Goal: Task Accomplishment & Management: Use online tool/utility

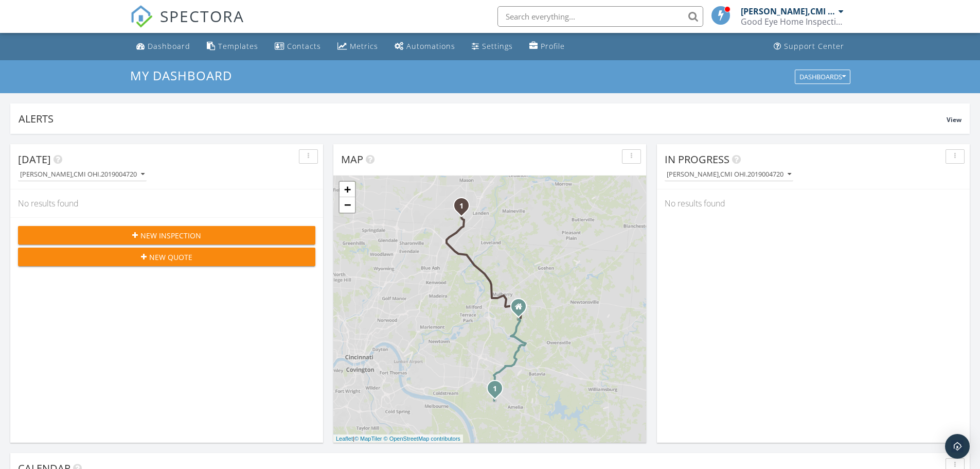
scroll to position [952, 996]
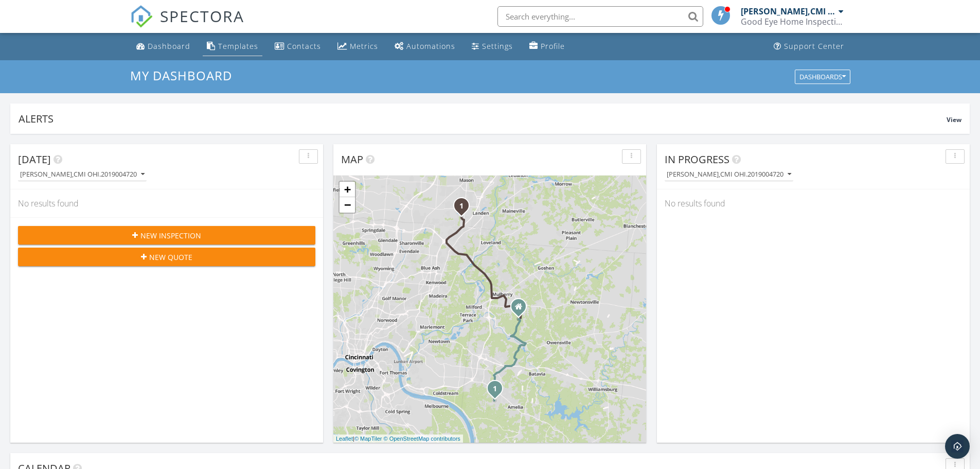
click at [238, 50] on div "Templates" at bounding box center [238, 46] width 40 height 10
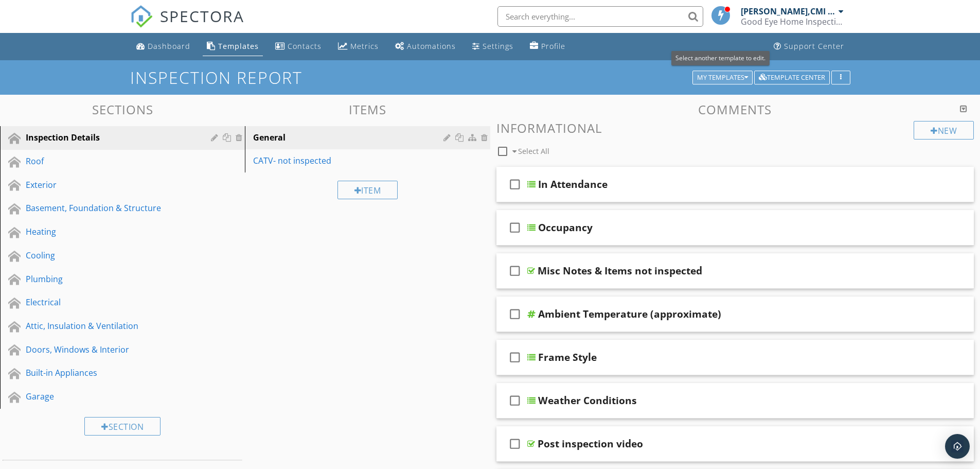
click at [729, 74] on div "My Templates" at bounding box center [722, 77] width 51 height 7
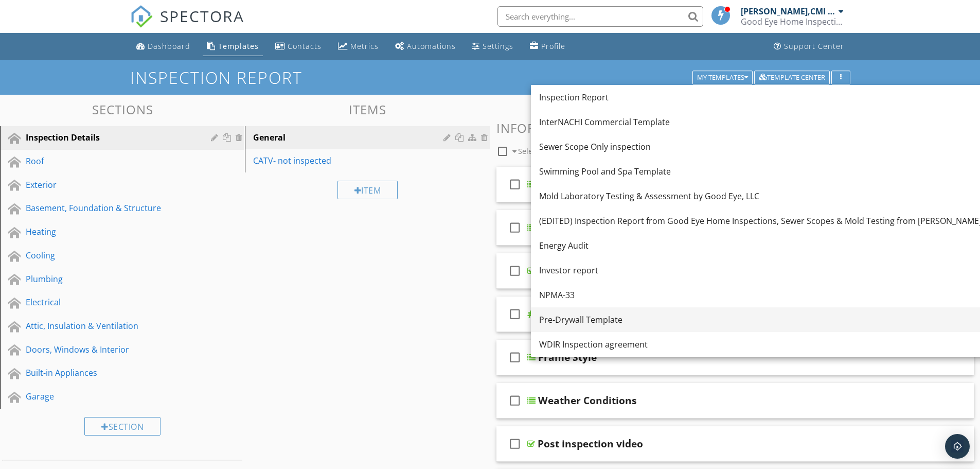
click at [579, 324] on div "Pre-Drywall Template" at bounding box center [760, 319] width 442 height 12
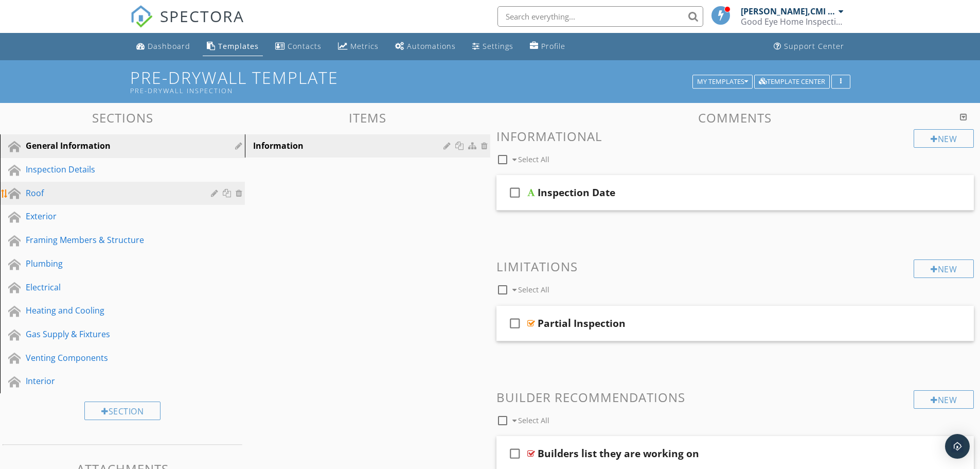
click at [69, 200] on div "Roof" at bounding box center [130, 193] width 209 height 13
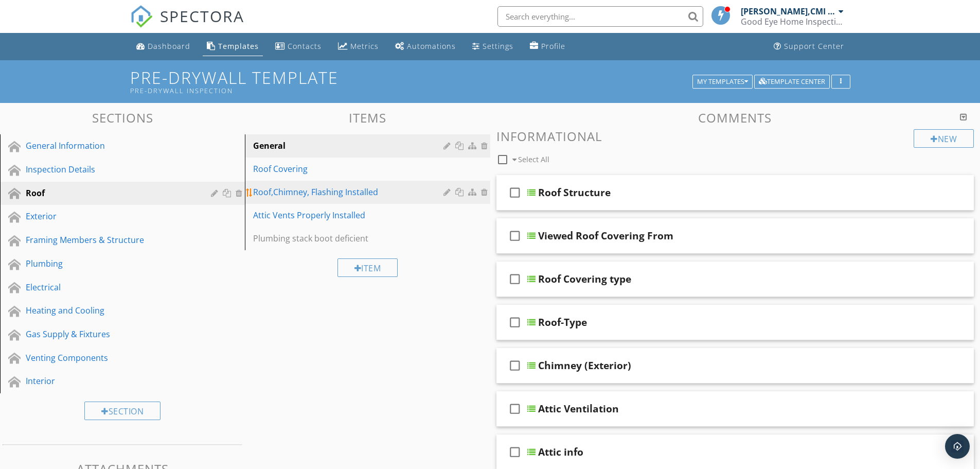
click at [319, 193] on div "Roof,Chimney, Flashing Installed" at bounding box center [349, 192] width 193 height 12
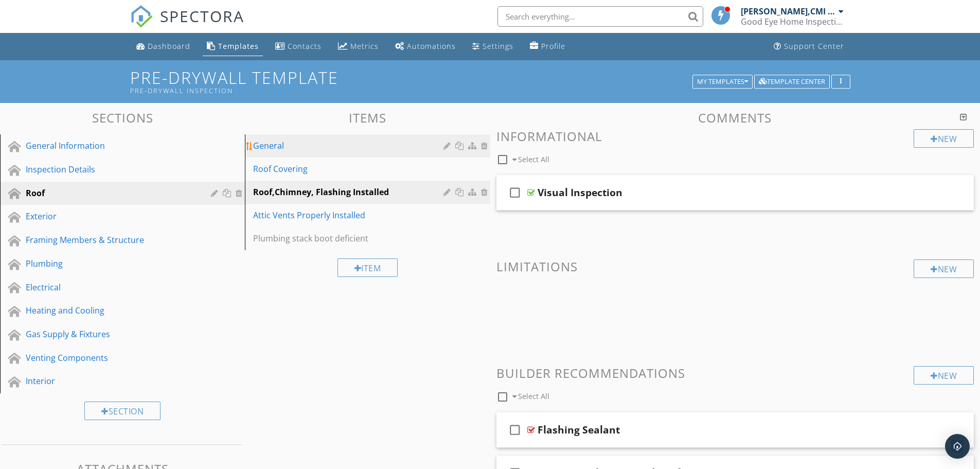
click at [291, 152] on link "General" at bounding box center [369, 145] width 242 height 23
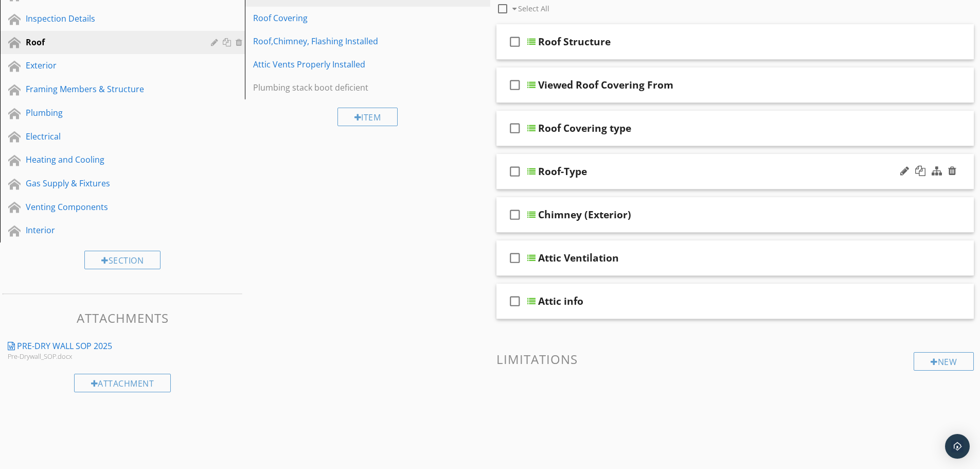
scroll to position [99, 0]
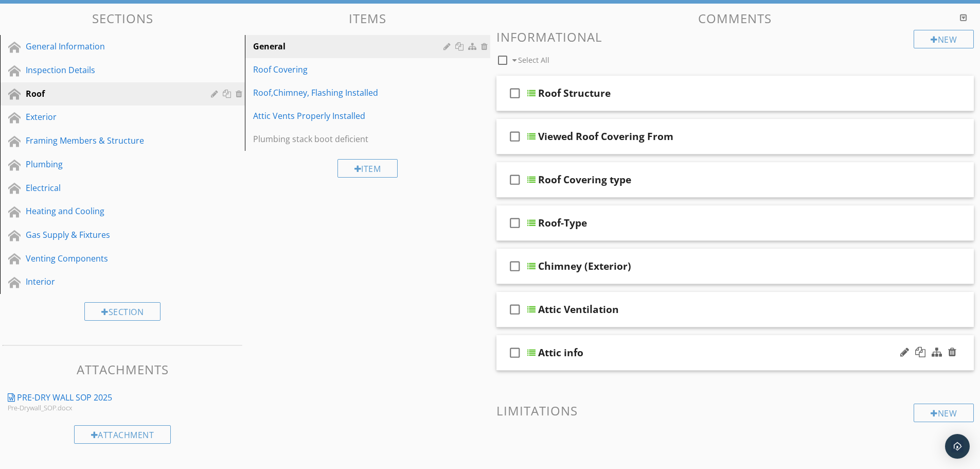
click at [594, 364] on div "check_box_outline_blank Attic info" at bounding box center [735, 352] width 478 height 35
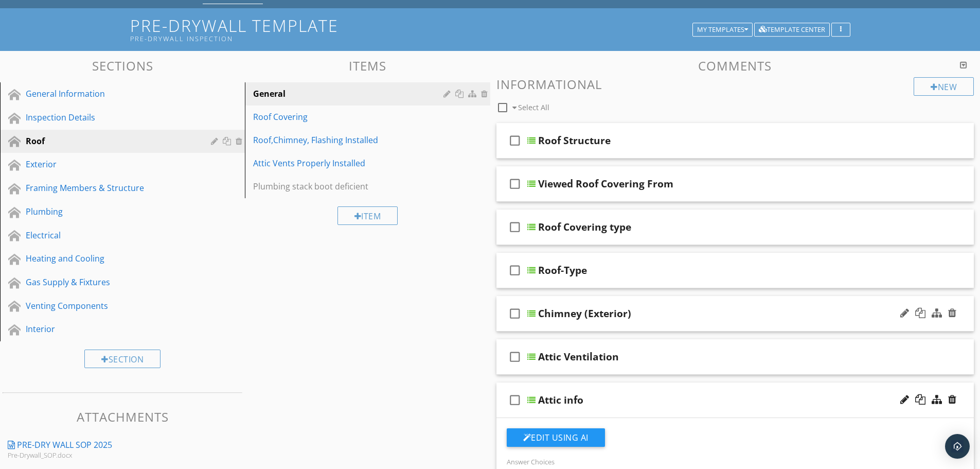
scroll to position [48, 0]
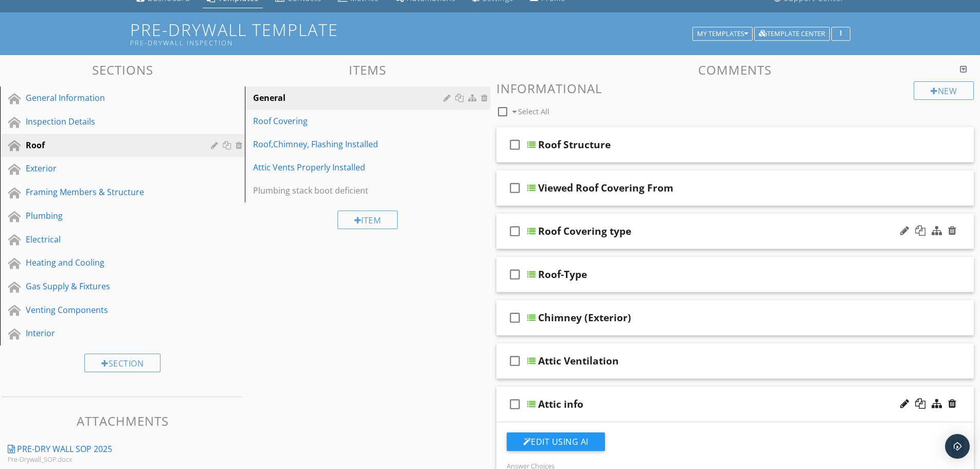
click at [650, 242] on div "check_box_outline_blank Roof Covering type" at bounding box center [735, 230] width 478 height 35
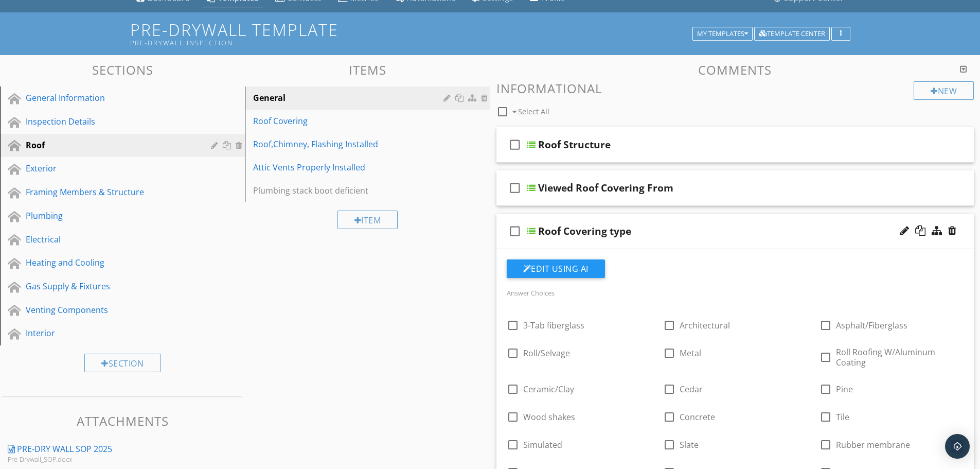
drag, startPoint x: 905, startPoint y: 230, endPoint x: 898, endPoint y: 230, distance: 6.7
click at [904, 230] on div at bounding box center [904, 230] width 9 height 10
type input "Roof Covering type & Style"
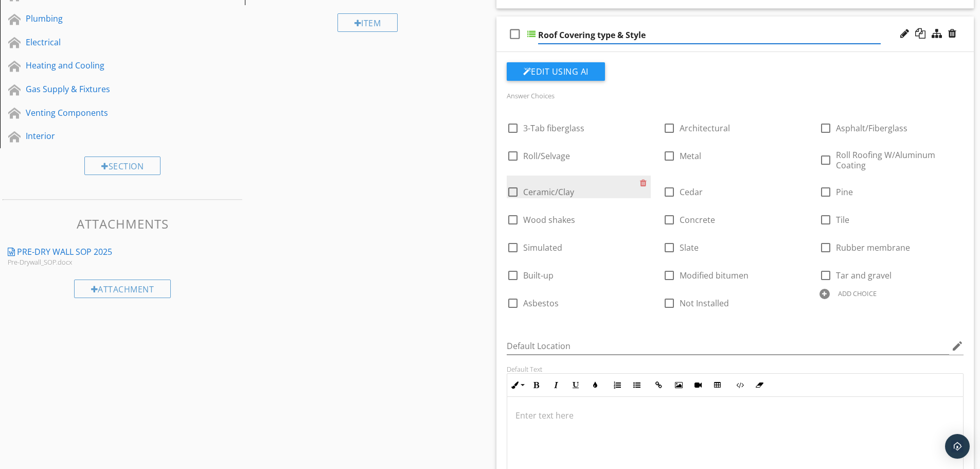
scroll to position [254, 0]
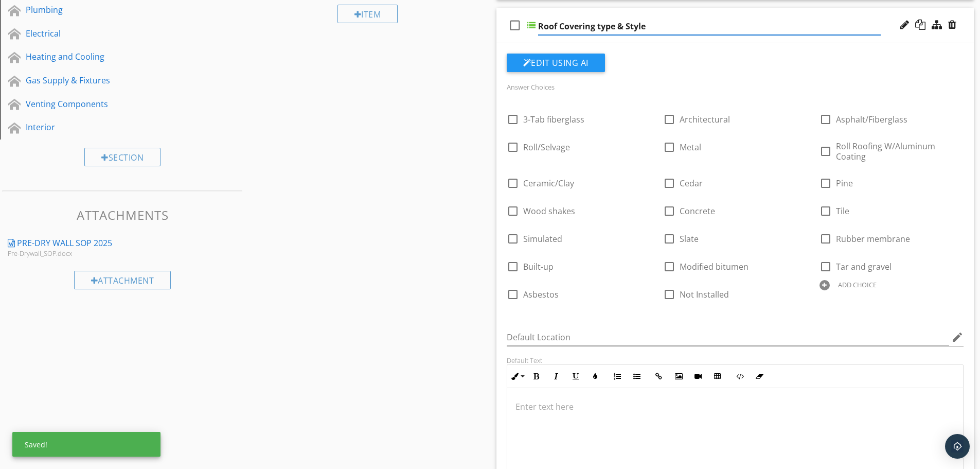
click at [827, 282] on div at bounding box center [824, 285] width 10 height 10
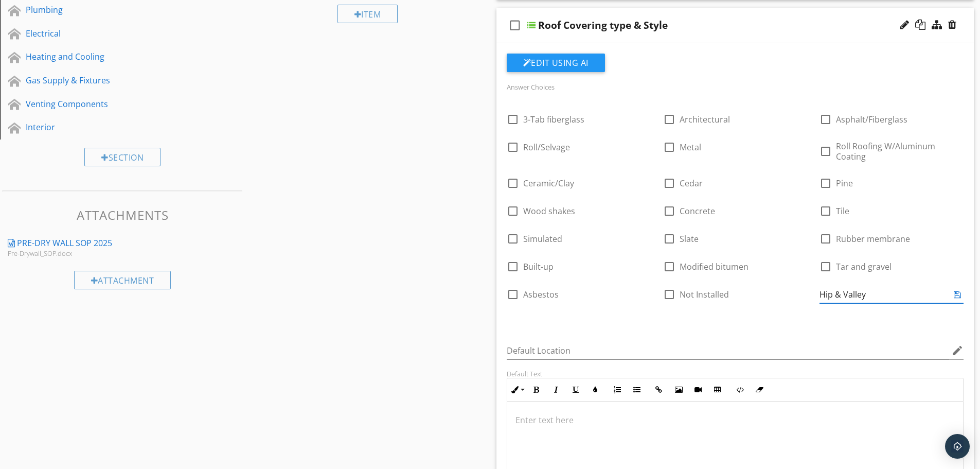
type input "Hip & Valley"
click at [509, 311] on div at bounding box center [512, 313] width 10 height 10
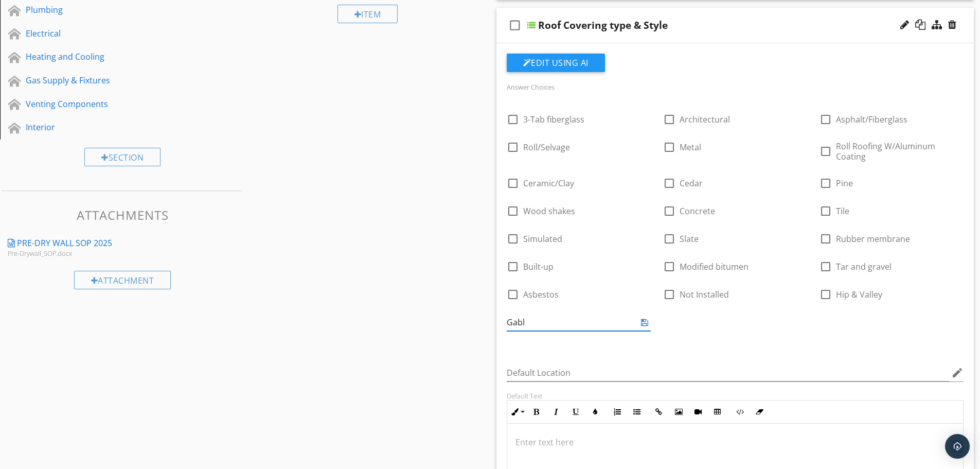
type input "[PERSON_NAME]"
click at [646, 325] on icon at bounding box center [644, 322] width 7 height 8
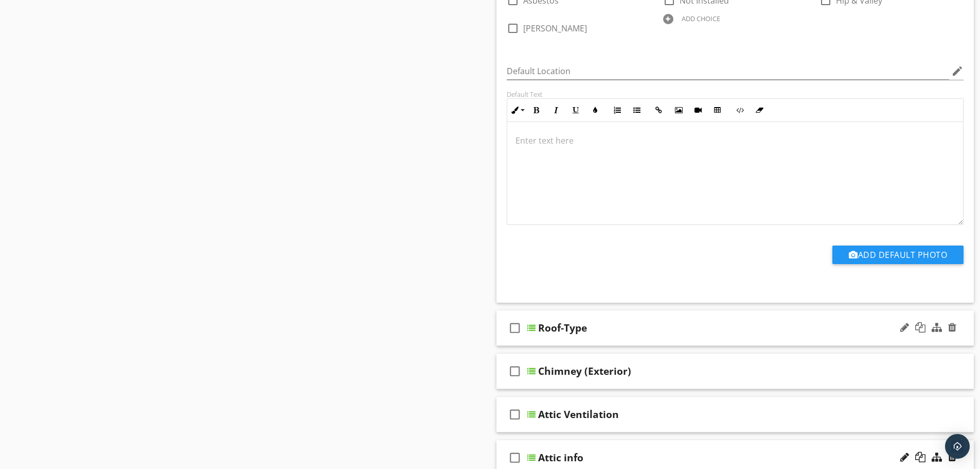
scroll to position [562, 0]
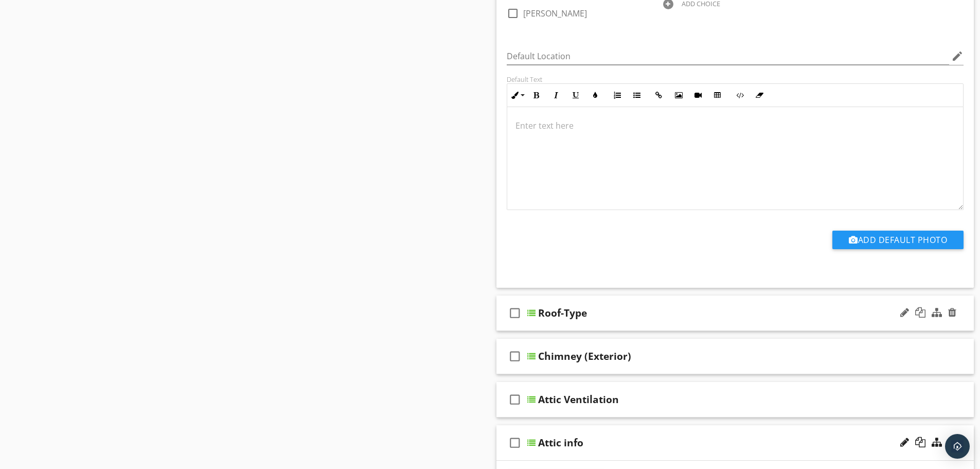
click at [645, 323] on div "check_box_outline_blank Roof-Type" at bounding box center [735, 312] width 478 height 35
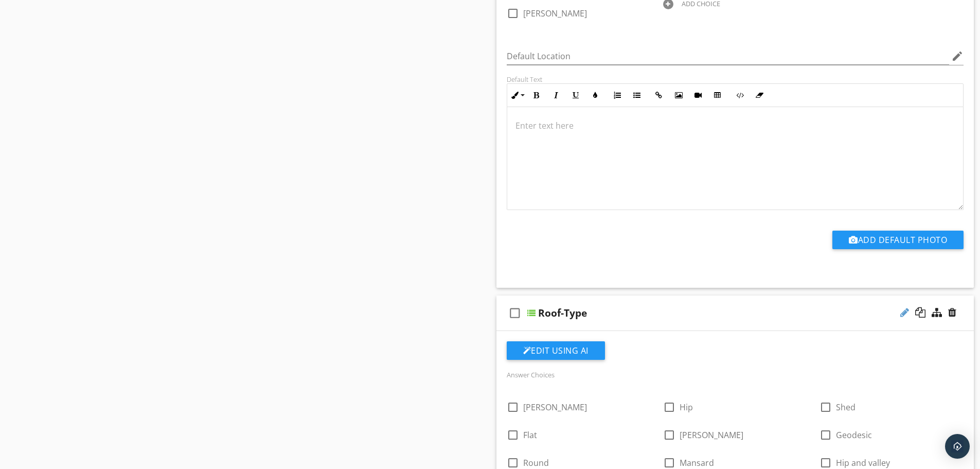
click at [904, 314] on div at bounding box center [904, 312] width 9 height 10
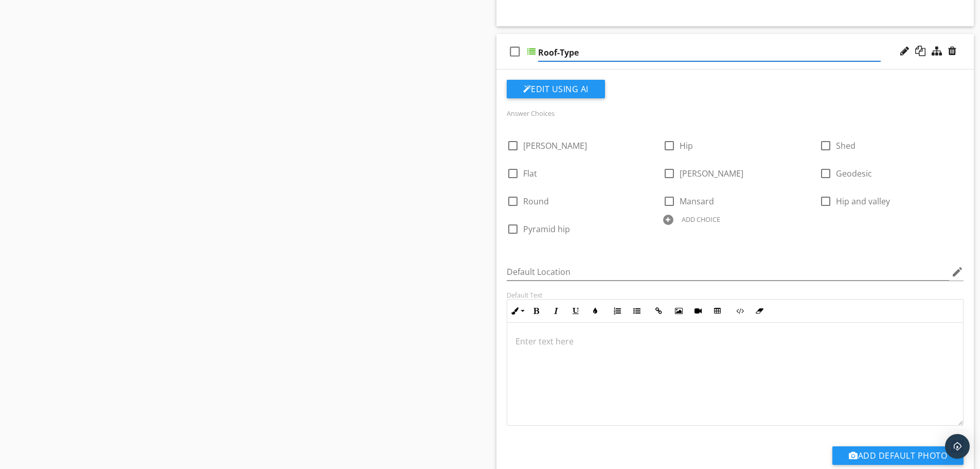
scroll to position [819, 0]
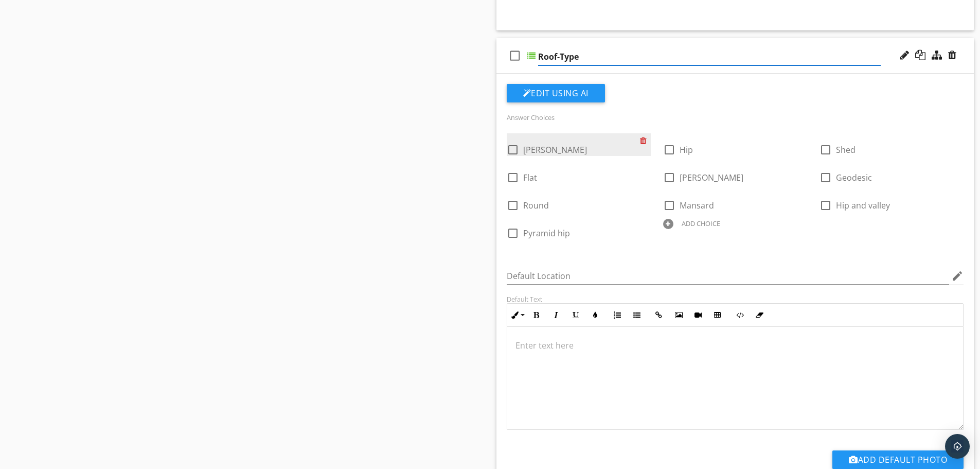
click at [642, 144] on div at bounding box center [645, 140] width 11 height 14
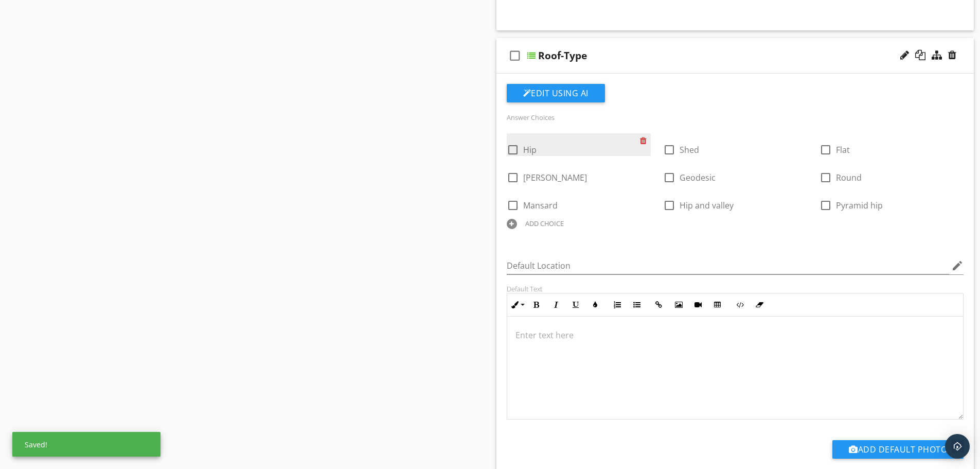
click at [642, 143] on div at bounding box center [645, 140] width 11 height 14
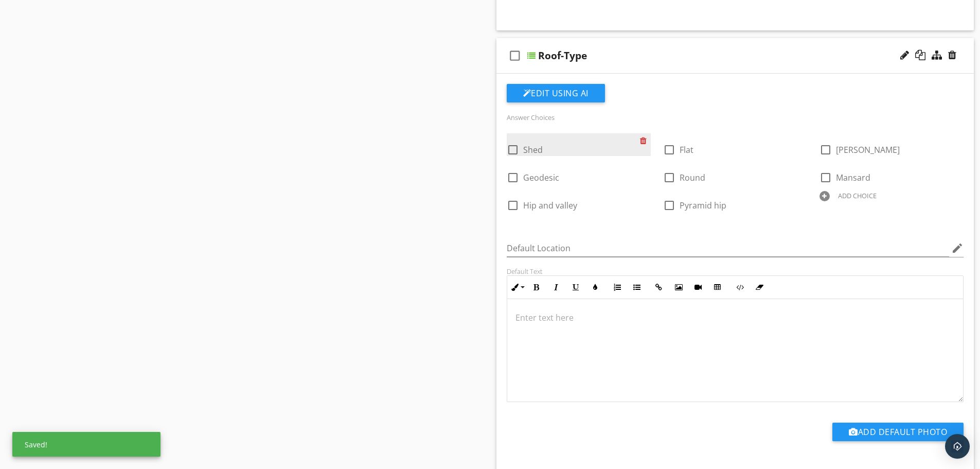
click at [642, 143] on div at bounding box center [645, 140] width 11 height 14
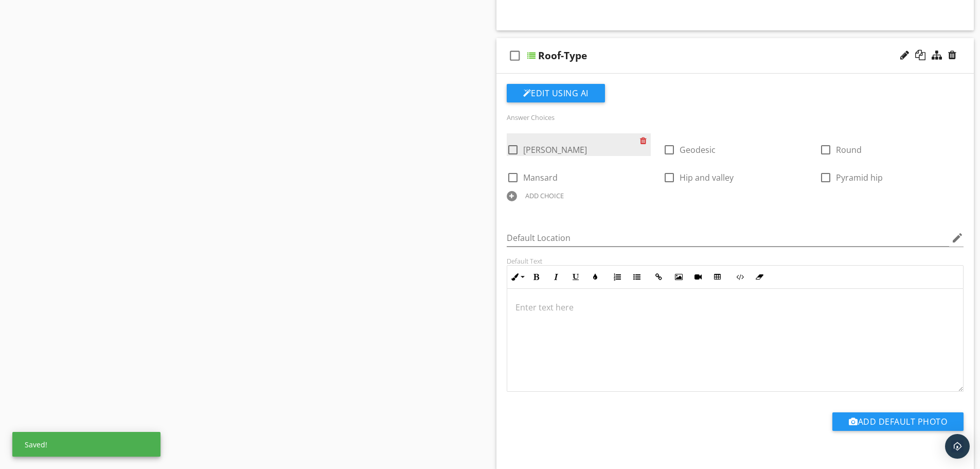
click at [642, 143] on div at bounding box center [645, 140] width 11 height 14
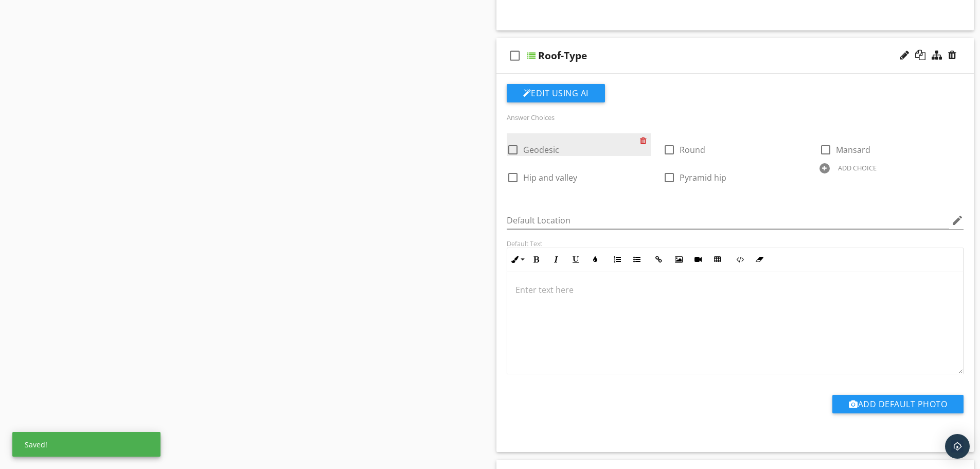
click at [642, 143] on div at bounding box center [645, 140] width 11 height 14
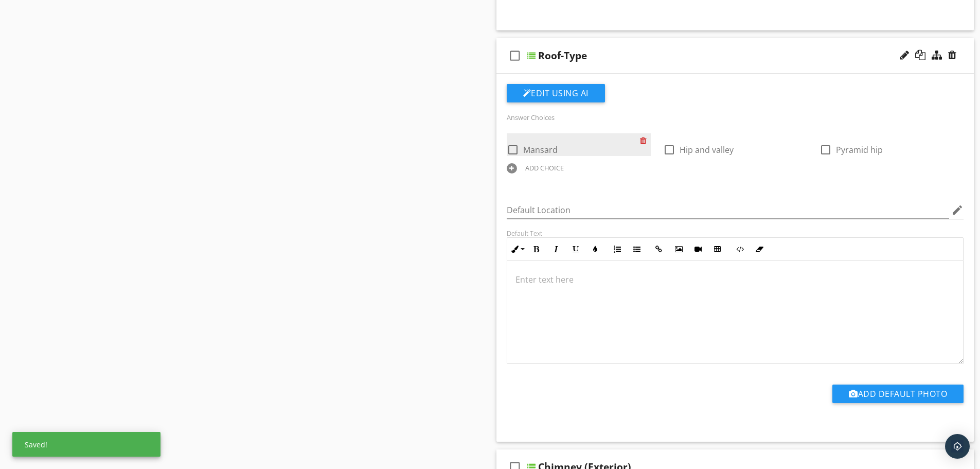
click at [641, 143] on div at bounding box center [645, 140] width 11 height 14
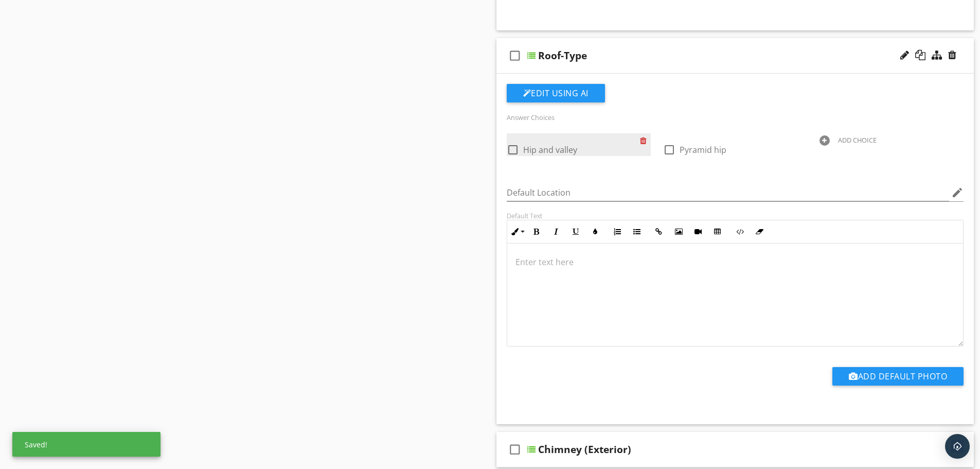
click at [640, 142] on div at bounding box center [645, 140] width 11 height 14
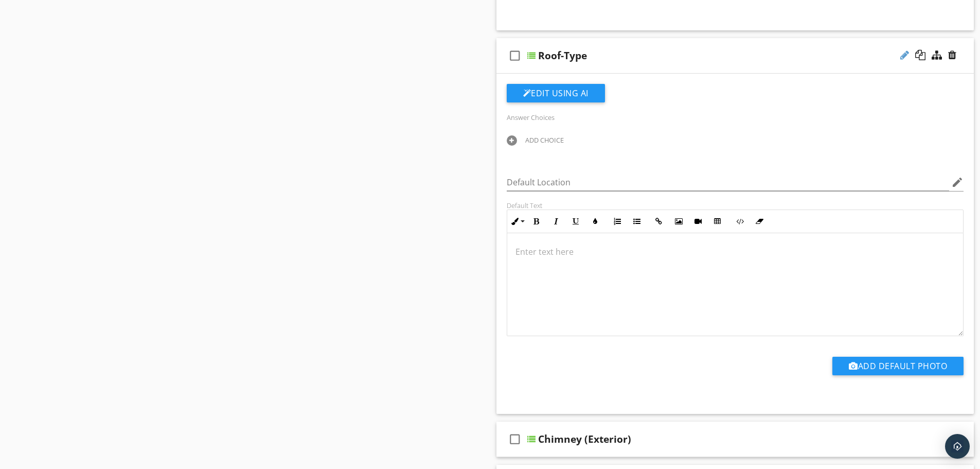
click at [903, 50] on div at bounding box center [904, 55] width 9 height 10
type input "R"
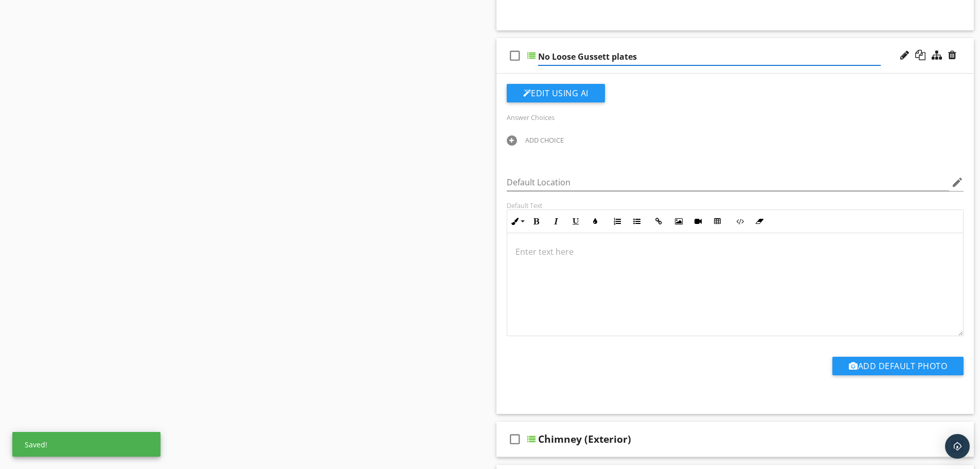
type input "No Loose Gusset plates"
click at [562, 251] on p at bounding box center [735, 251] width 440 height 12
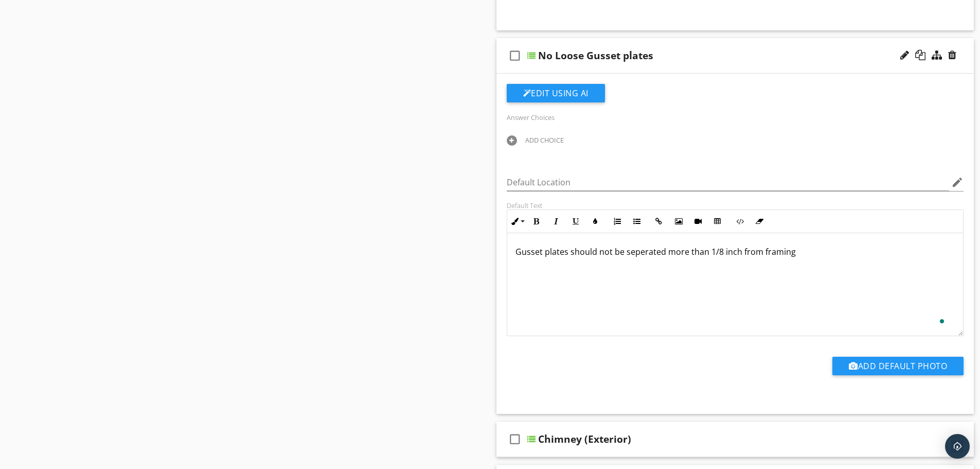
type textarea "<p>Gusset plates should not be seperated more than 1/8 inch from framing</p>"
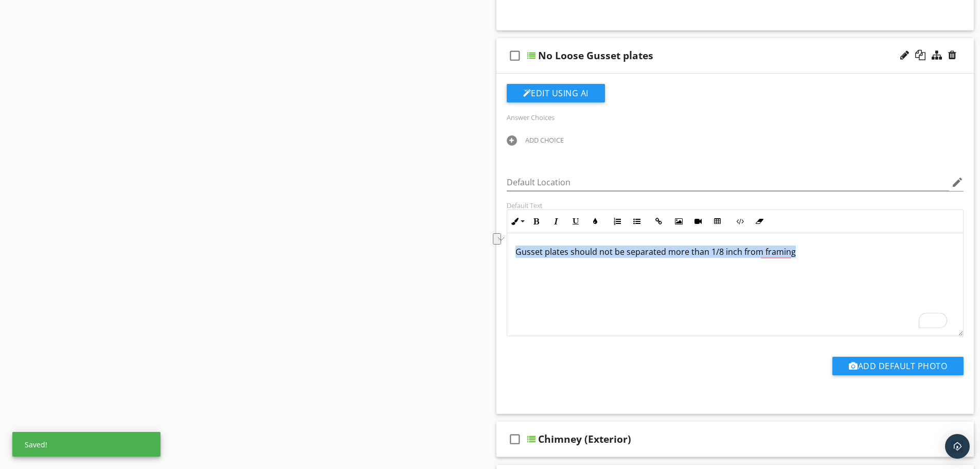
drag, startPoint x: 797, startPoint y: 252, endPoint x: 499, endPoint y: 253, distance: 297.8
click at [499, 253] on div "Edit Using AI Answer Choices ADD CHOICE Default Location edit Default Text Inli…" at bounding box center [735, 244] width 478 height 340
copy p "Gusset plates should not be separated more than 1/8 inch from framing"
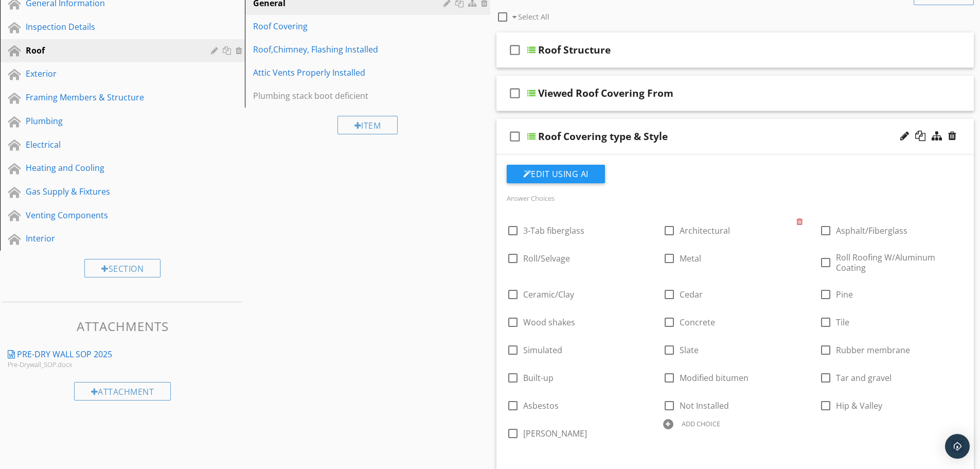
scroll to position [0, 0]
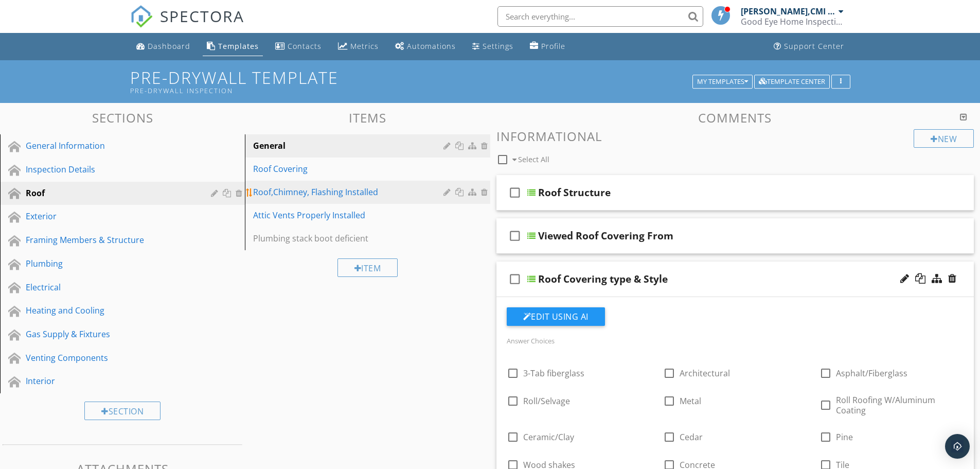
click at [322, 190] on div "Roof,Chimney, Flashing Installed" at bounding box center [349, 192] width 193 height 12
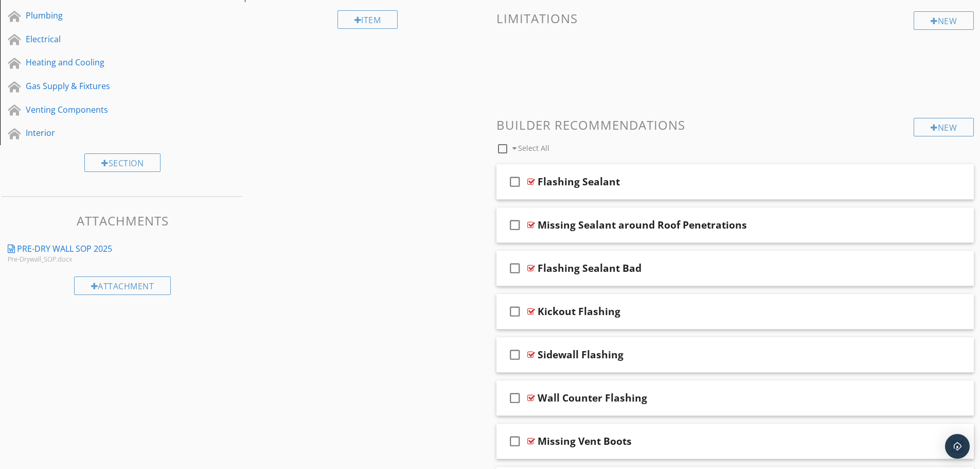
scroll to position [67, 0]
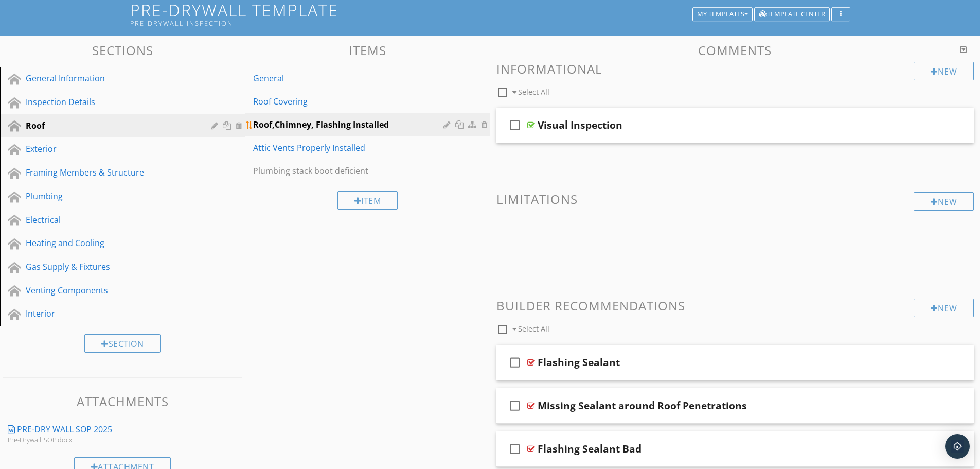
click at [445, 122] on div at bounding box center [448, 124] width 10 height 8
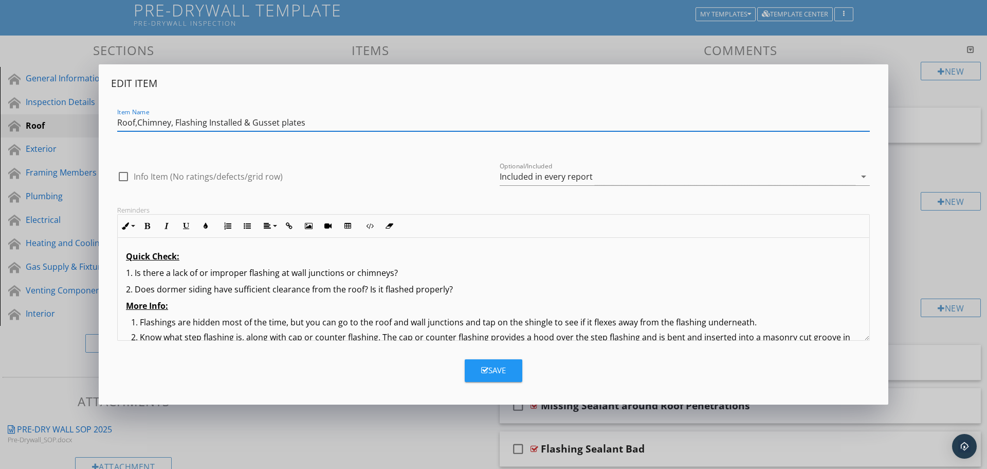
type input "Roof,Chimney, Flashing Installed & Gusset plates"
click at [486, 375] on button "Save" at bounding box center [494, 370] width 58 height 23
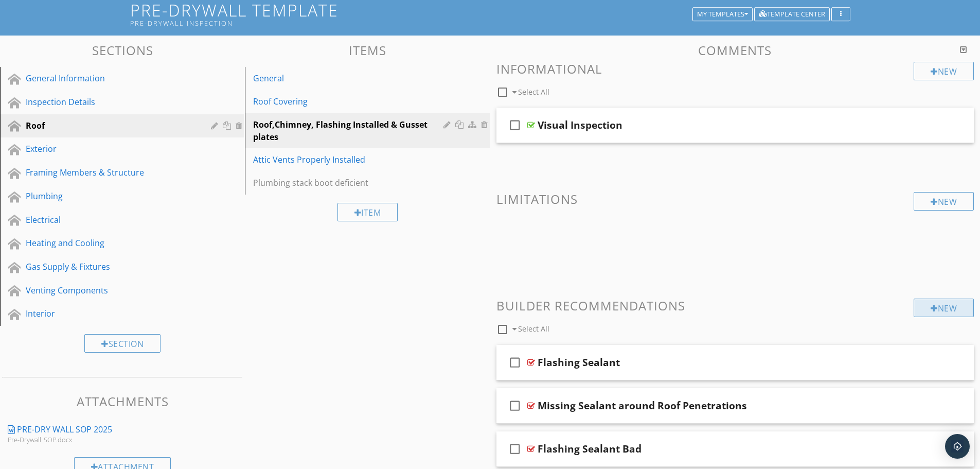
click at [923, 304] on div "New" at bounding box center [943, 307] width 60 height 19
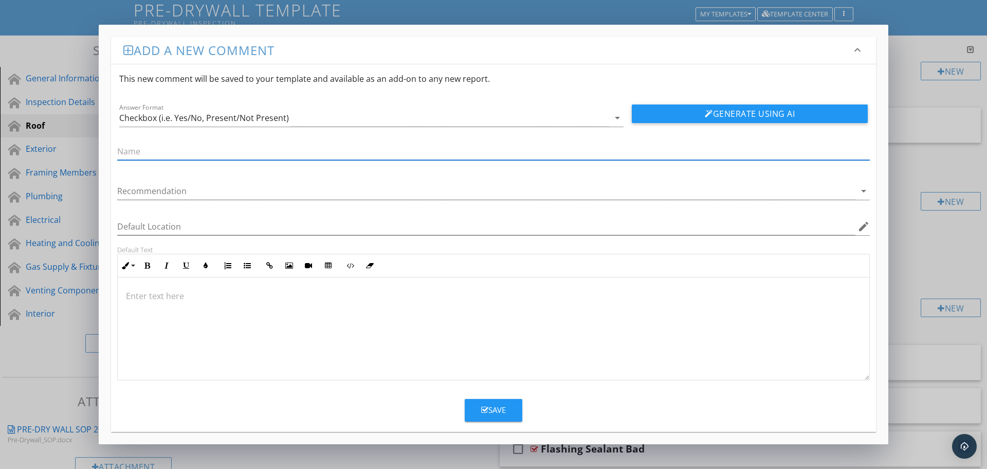
paste input "Gusset plates should not be separated more than 1/8 inch from framing"
type input "Gusset plates should not be separated more than 1/8 inch from framing"
click at [454, 361] on div at bounding box center [494, 328] width 752 height 103
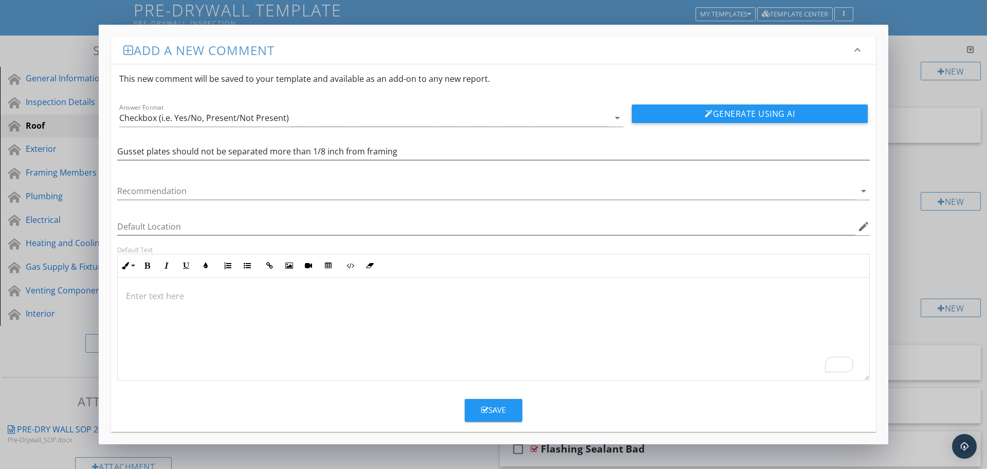
click at [490, 420] on button "Save" at bounding box center [494, 410] width 58 height 23
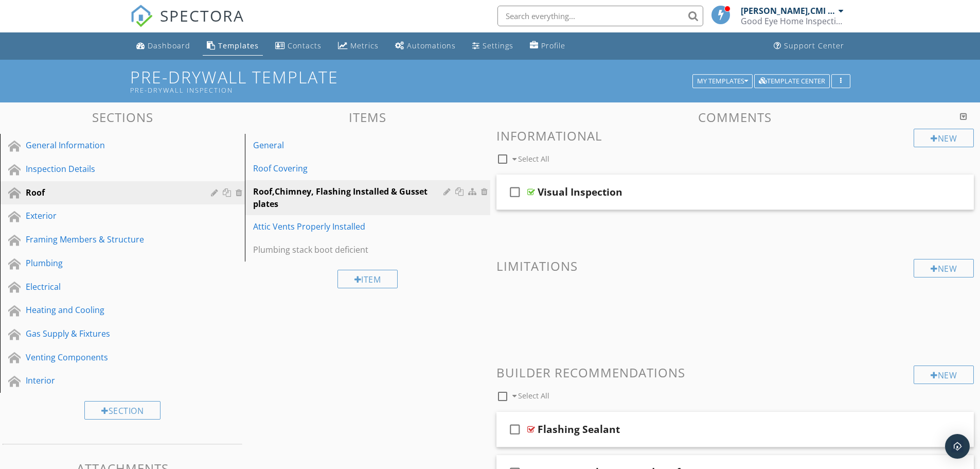
scroll to position [0, 0]
click at [114, 240] on div "Framing Members & Structure" at bounding box center [111, 239] width 170 height 12
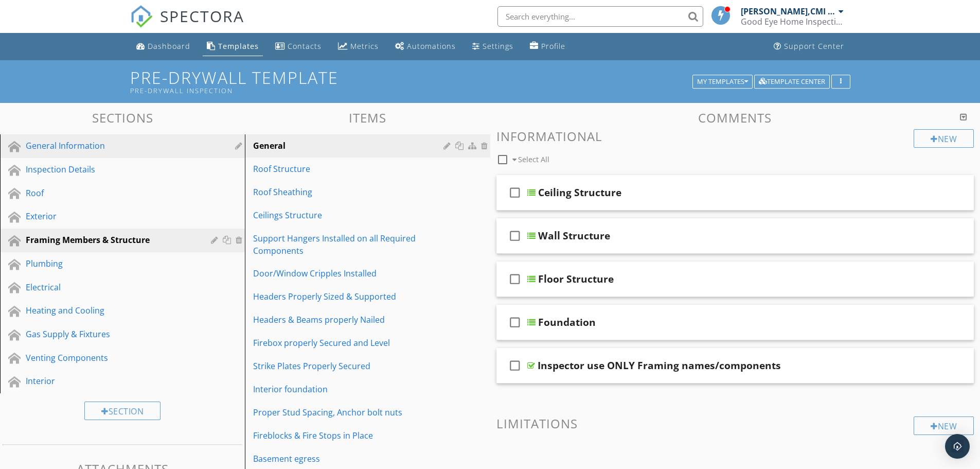
click at [71, 145] on div "General Information" at bounding box center [111, 145] width 170 height 12
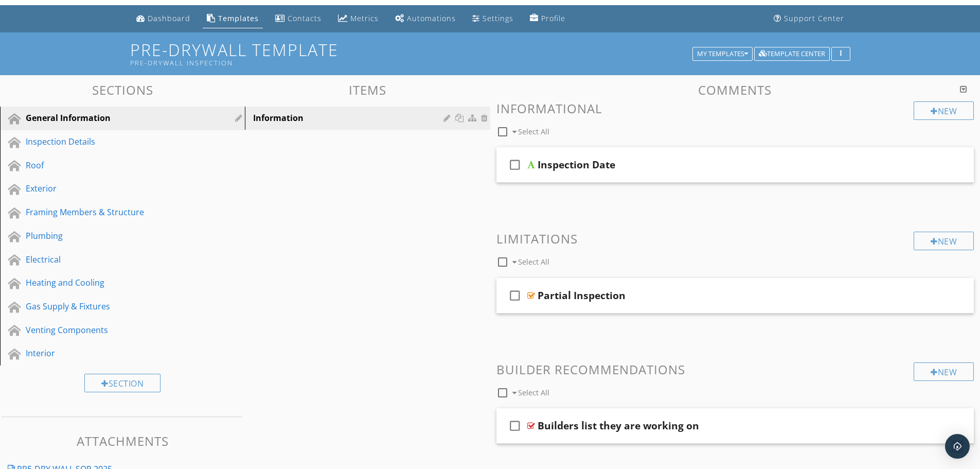
scroll to position [51, 0]
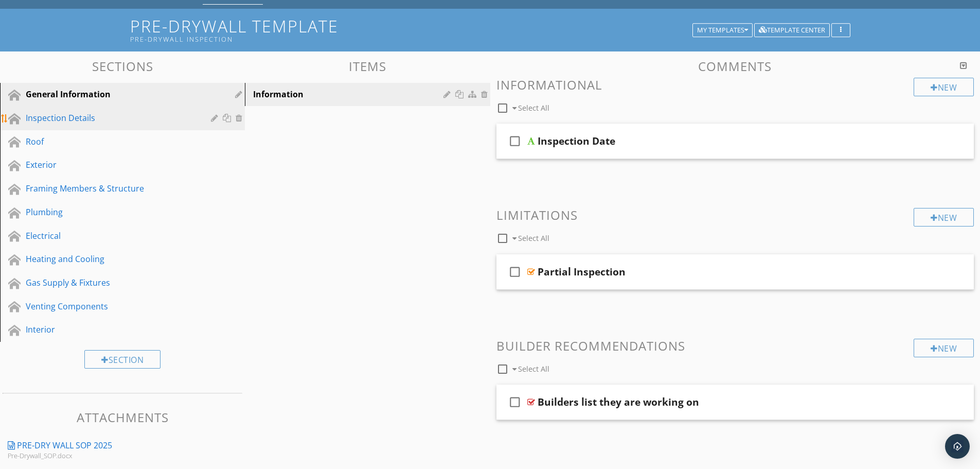
click at [78, 119] on div "Inspection Details" at bounding box center [111, 118] width 170 height 12
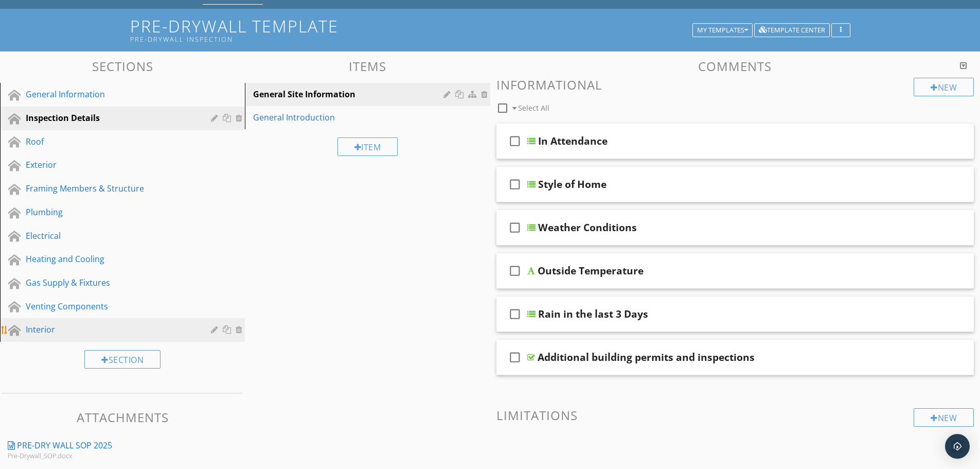
click at [29, 327] on div "Interior" at bounding box center [111, 329] width 170 height 12
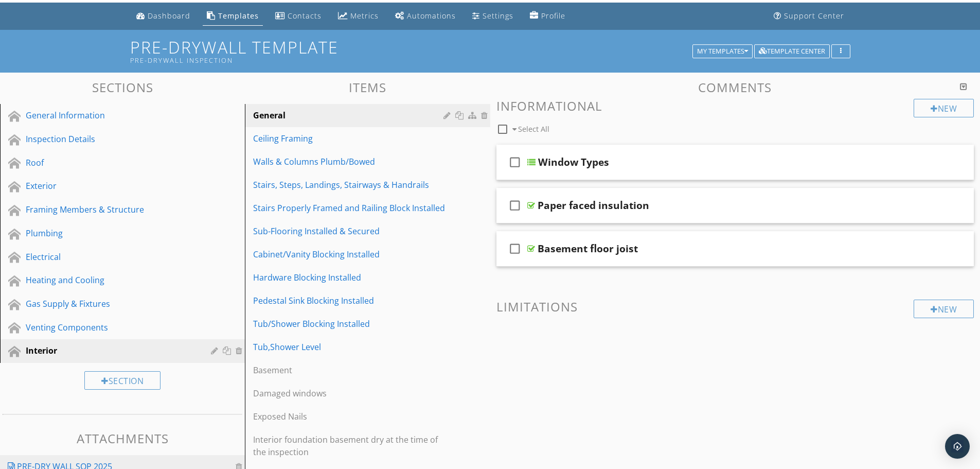
scroll to position [0, 0]
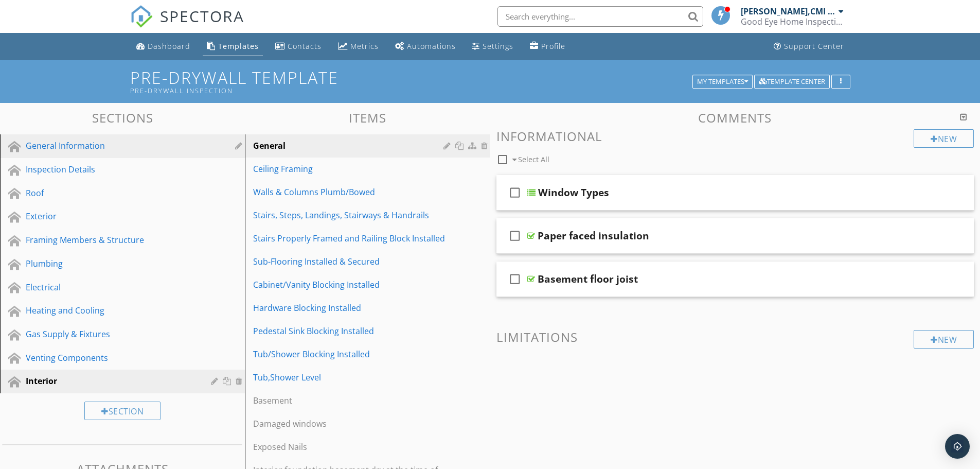
click at [78, 147] on div "General Information" at bounding box center [111, 145] width 170 height 12
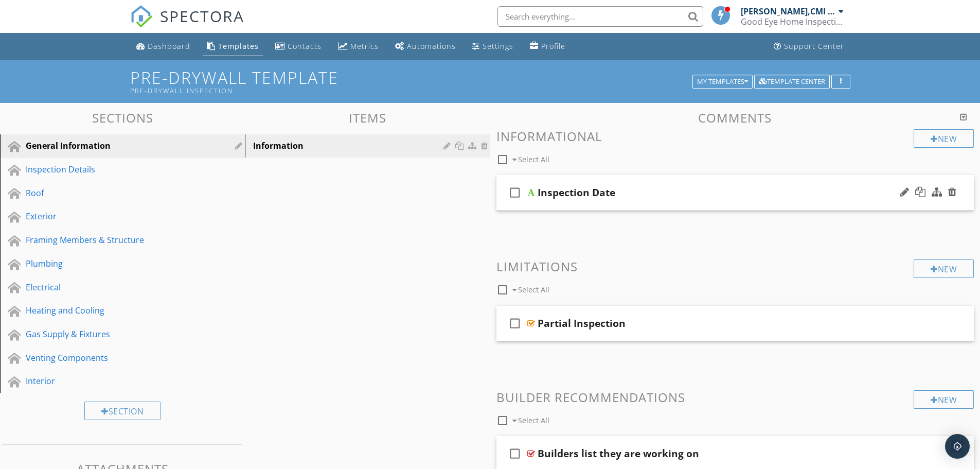
click at [570, 197] on div "Inspection Date" at bounding box center [576, 192] width 78 height 12
click at [520, 208] on div "check_box_outline_blank Inspection Date" at bounding box center [735, 192] width 478 height 35
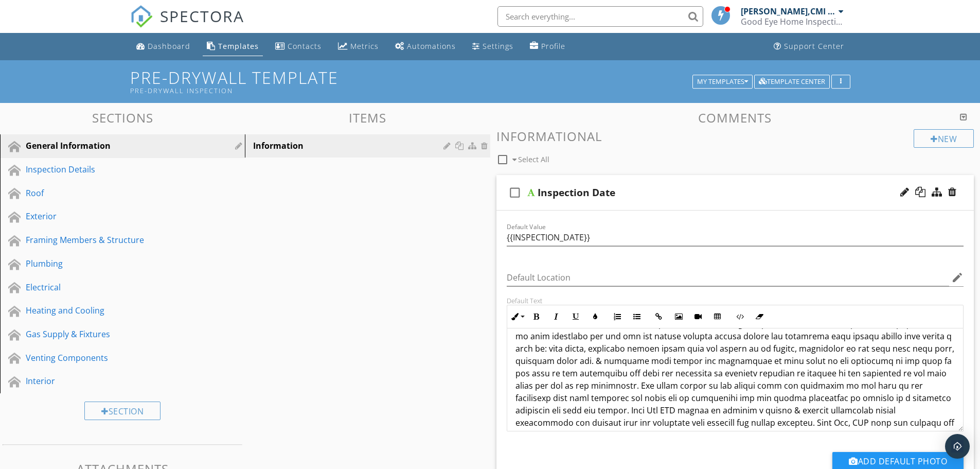
scroll to position [194, 0]
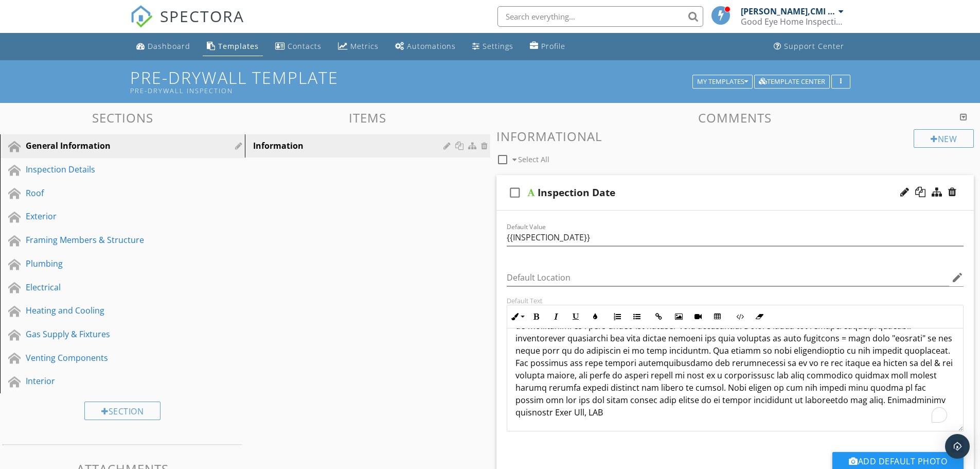
click at [621, 412] on p "Client information: Should attempt to obtain all warrantees, guarantees, transf…" at bounding box center [735, 283] width 440 height 272
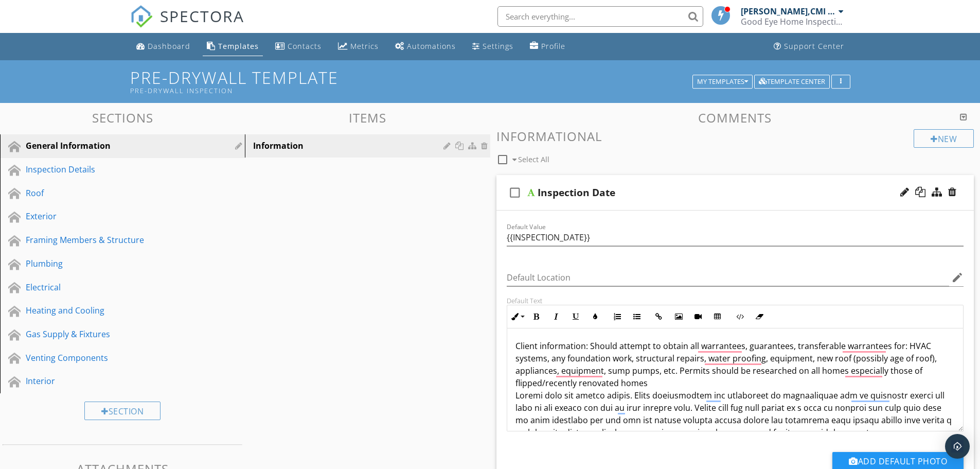
scroll to position [0, 0]
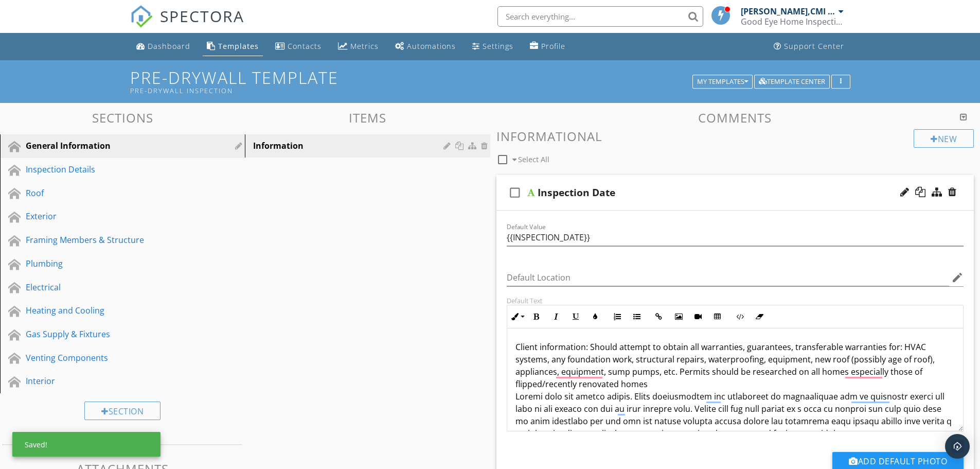
click at [516, 349] on p "Client information: Should attempt to obtain all warranties, guarantees, transf…" at bounding box center [735, 476] width 440 height 272
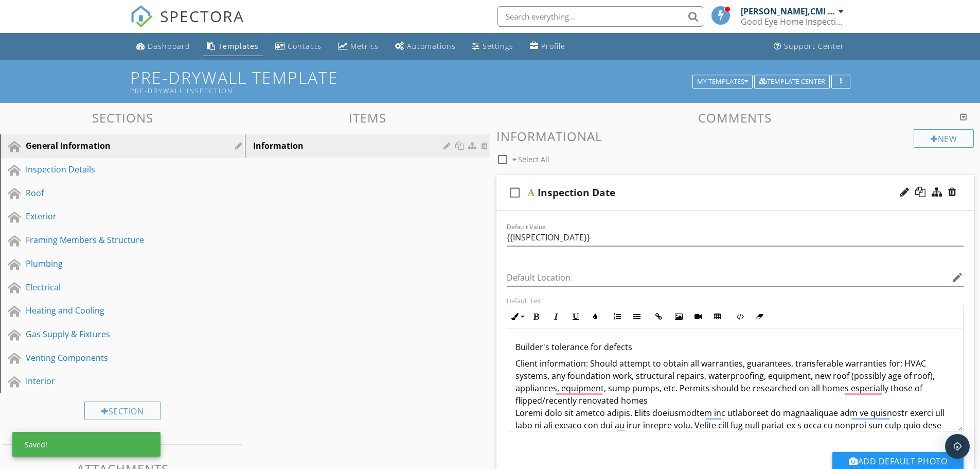
click at [634, 343] on p "Builder's tolerance for defects" at bounding box center [735, 346] width 440 height 12
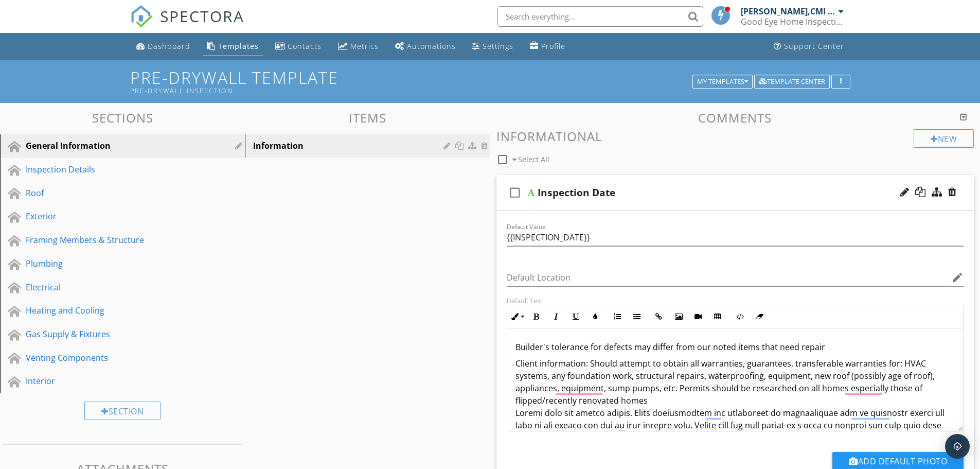
click at [825, 343] on p "Builder's tolerance for defects may differ from our noted items that need repair" at bounding box center [735, 346] width 440 height 12
click at [776, 345] on p "Builder's tolerance for defects may differ from our noted items that need repair" at bounding box center [735, 346] width 440 height 12
click at [843, 349] on p "Builder's tolerance for defects may differ from our noted items that need repair" at bounding box center [735, 346] width 440 height 12
click at [587, 346] on p "Builder's tolerance for defects may differ from our noted items that need repair" at bounding box center [735, 346] width 440 height 12
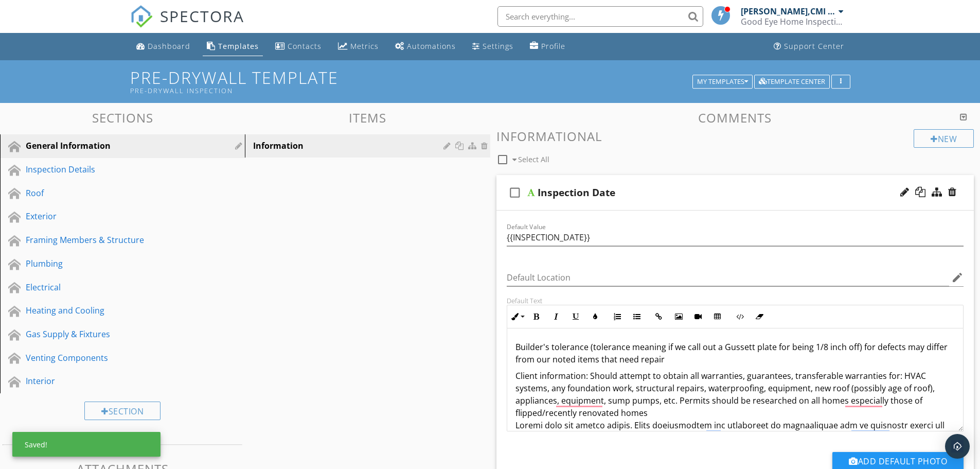
click at [697, 363] on p "Builder's tolerance (tolerance meaning if we call out a Gussett plate for being…" at bounding box center [735, 352] width 440 height 25
click at [750, 346] on p "Builder's tolerance (tolerance meaning if we call out a Gussett plate for being…" at bounding box center [735, 352] width 440 height 25
click at [685, 358] on p "Builder's tolerance (tolerance meaning if we call out a Gusset plate for being …" at bounding box center [735, 352] width 440 height 25
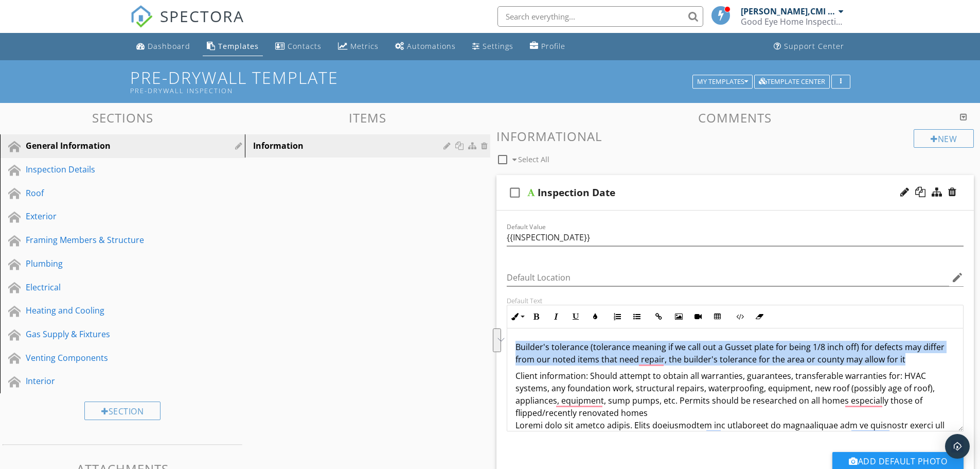
drag, startPoint x: 900, startPoint y: 360, endPoint x: 410, endPoint y: 351, distance: 490.2
click at [410, 351] on div "Sections General Information Inspection Details Roof Exterior Framing Members &…" at bounding box center [490, 452] width 980 height 699
click at [536, 311] on button "Bold" at bounding box center [537, 317] width 20 height 20
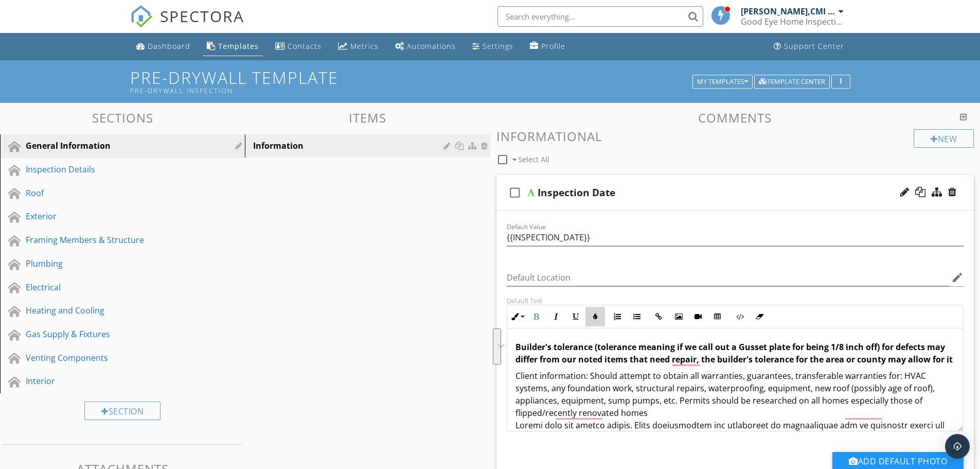
click at [600, 317] on button "Colors" at bounding box center [595, 317] width 20 height 20
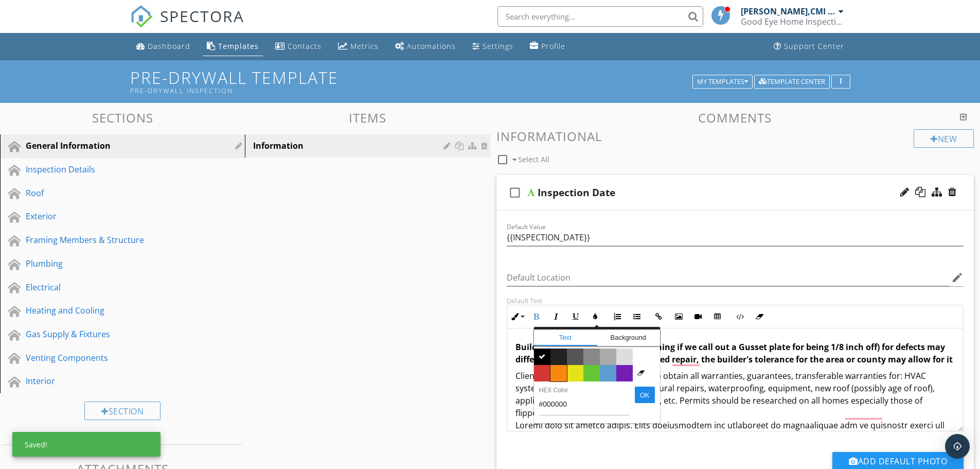
click at [554, 371] on span "Color #f9890e" at bounding box center [558, 373] width 16 height 16
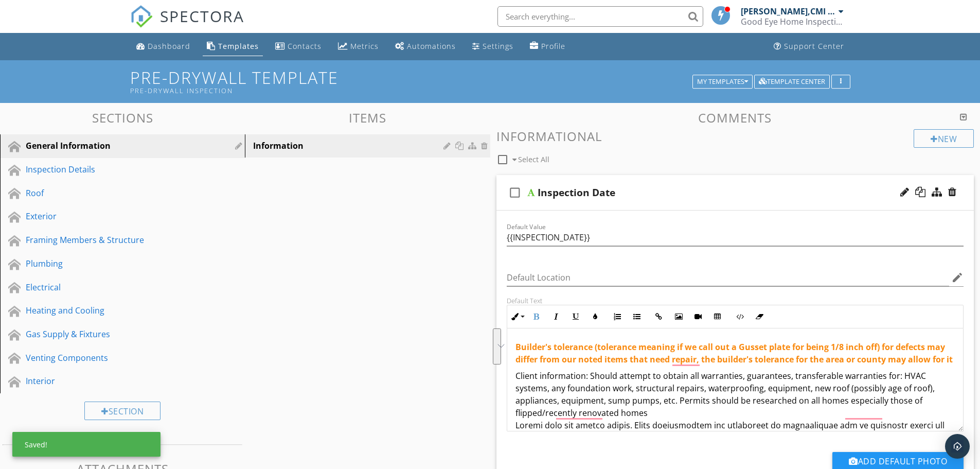
click at [555, 365] on p "Builder's tolerance (tolerance meaning if we call out a Gusset plate for being …" at bounding box center [735, 352] width 440 height 25
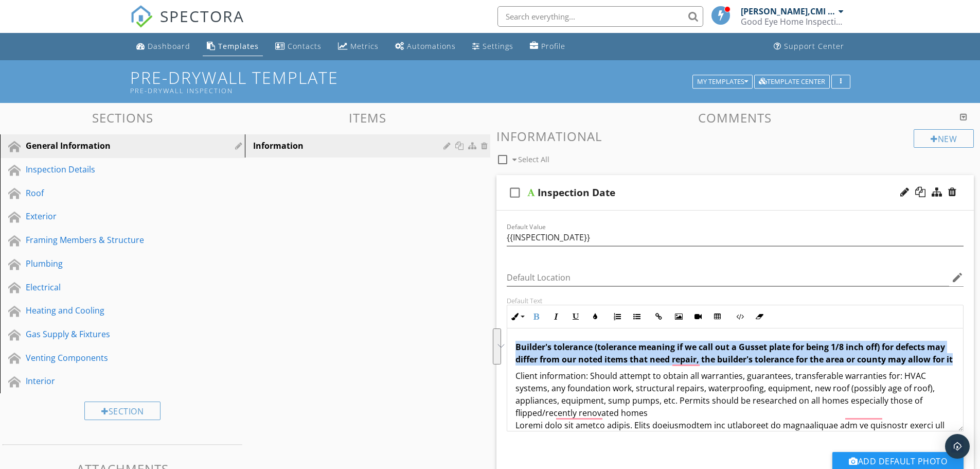
drag, startPoint x: 555, startPoint y: 369, endPoint x: 513, endPoint y: 341, distance: 49.8
click at [630, 314] on button "Unordered List" at bounding box center [637, 317] width 20 height 20
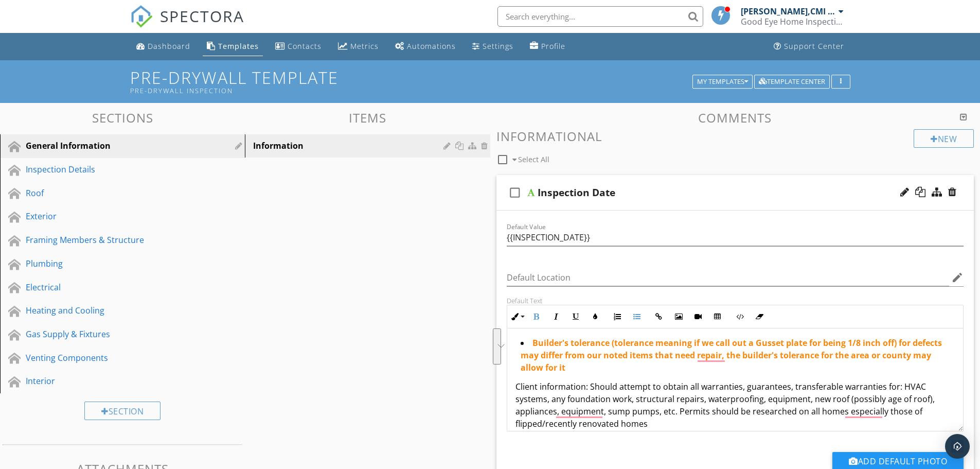
click at [601, 367] on li "Builder's tolerance (tolerance meaning if we call out a Gusset plate for being …" at bounding box center [737, 356] width 435 height 40
click at [942, 341] on span "Builder's tolerance (tolerance meaning if we call out a Gusset plate for being …" at bounding box center [730, 355] width 421 height 36
click at [647, 360] on span "Builder's tolerance (tolerance meaning if we call out a Gusset plate for being …" at bounding box center [734, 355] width 429 height 36
click at [619, 368] on li "Builder's tolerance (tolerance meaning if we call out a Gusset plate for being …" at bounding box center [737, 356] width 435 height 40
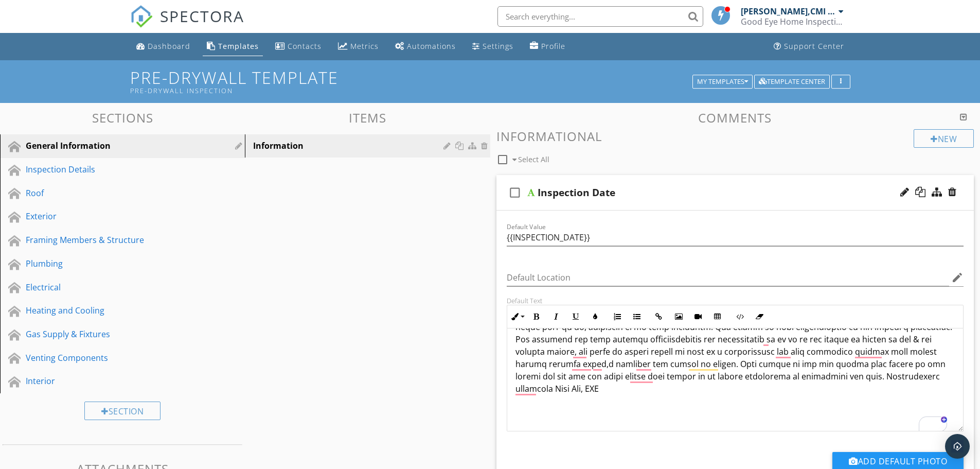
scroll to position [266, 0]
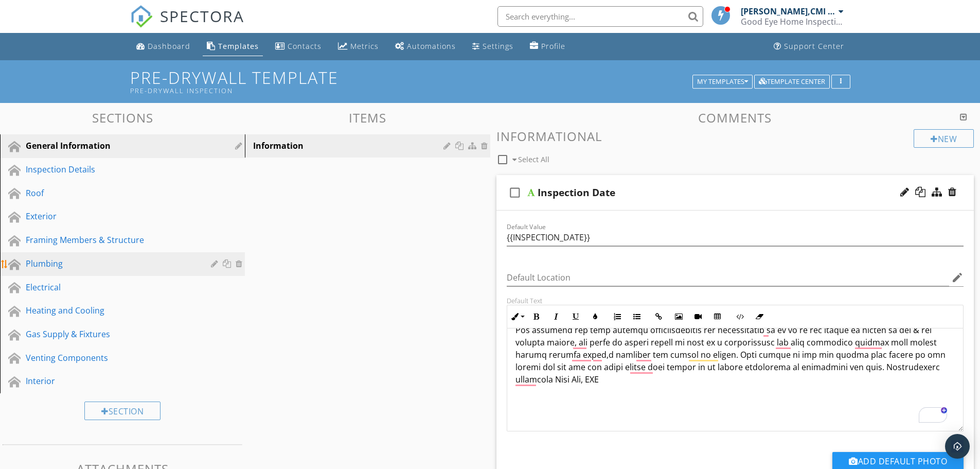
click at [59, 261] on div "Plumbing" at bounding box center [111, 263] width 170 height 12
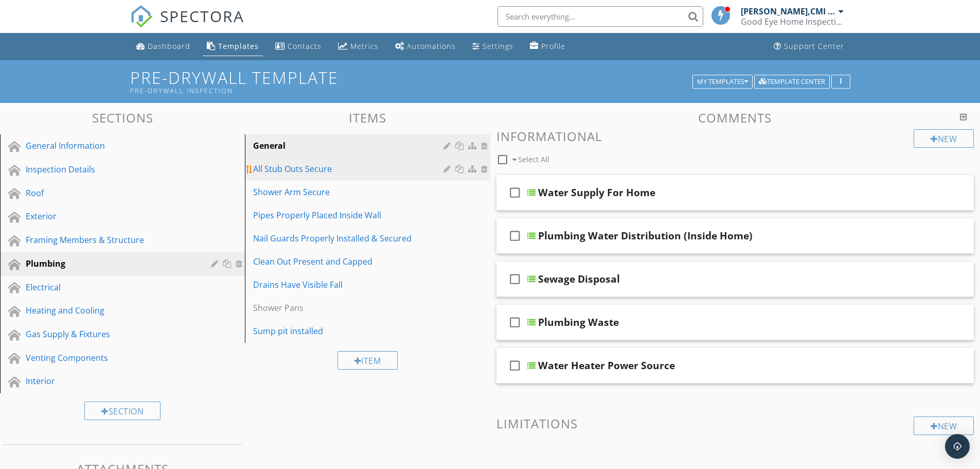
click at [291, 170] on div "All Stub Outs Secure" at bounding box center [349, 169] width 193 height 12
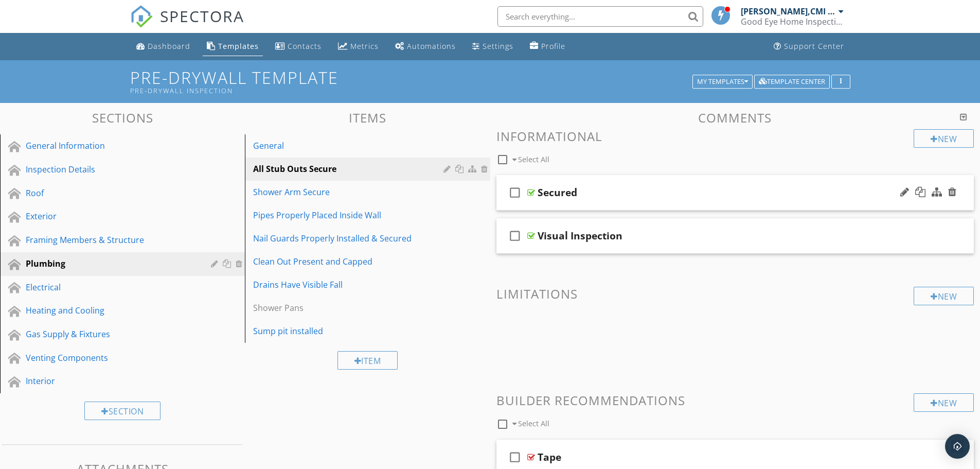
click at [590, 198] on div "Secured" at bounding box center [708, 192] width 343 height 12
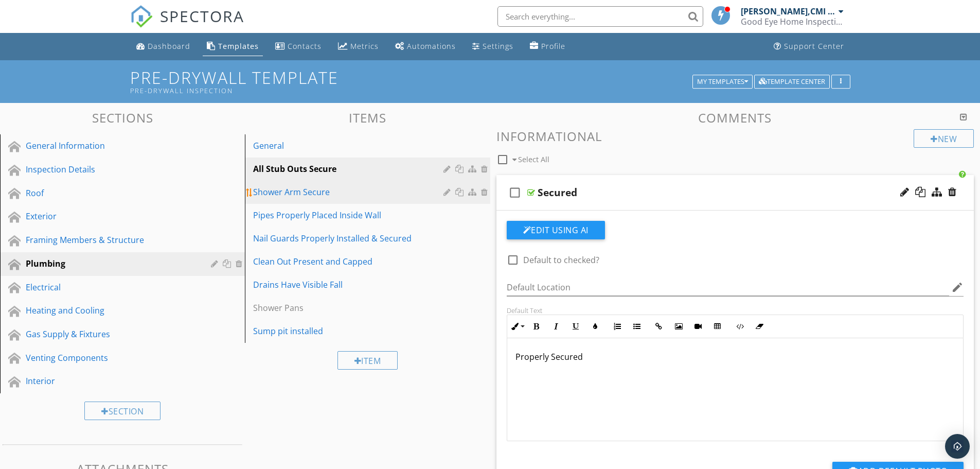
click at [294, 187] on div "Shower Arm Secure" at bounding box center [349, 192] width 193 height 12
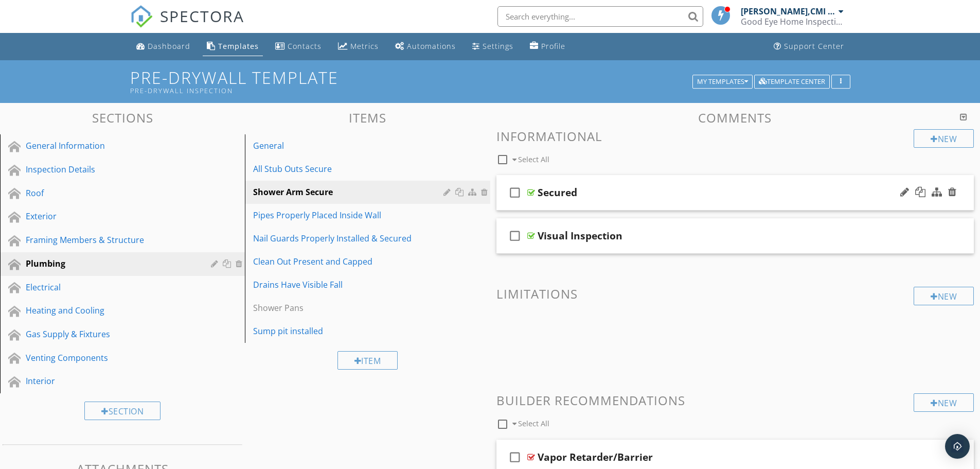
click at [605, 207] on div "check_box_outline_blank Secured" at bounding box center [735, 192] width 478 height 35
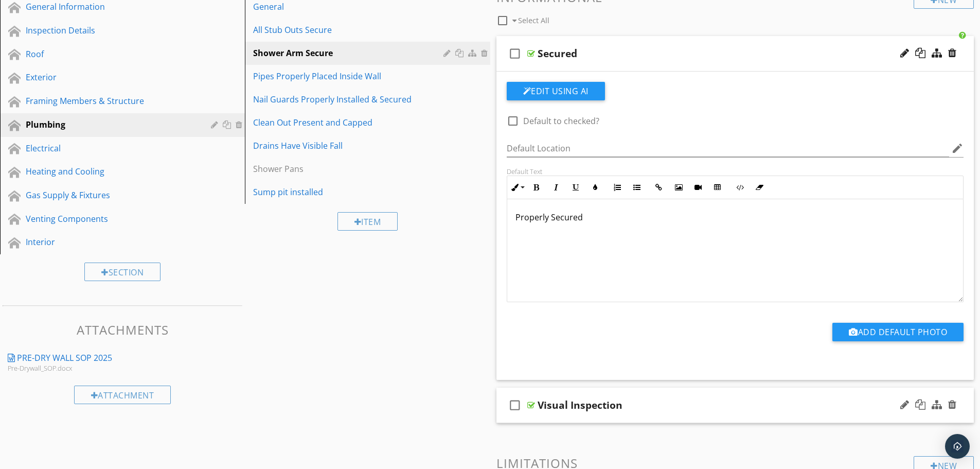
scroll to position [154, 0]
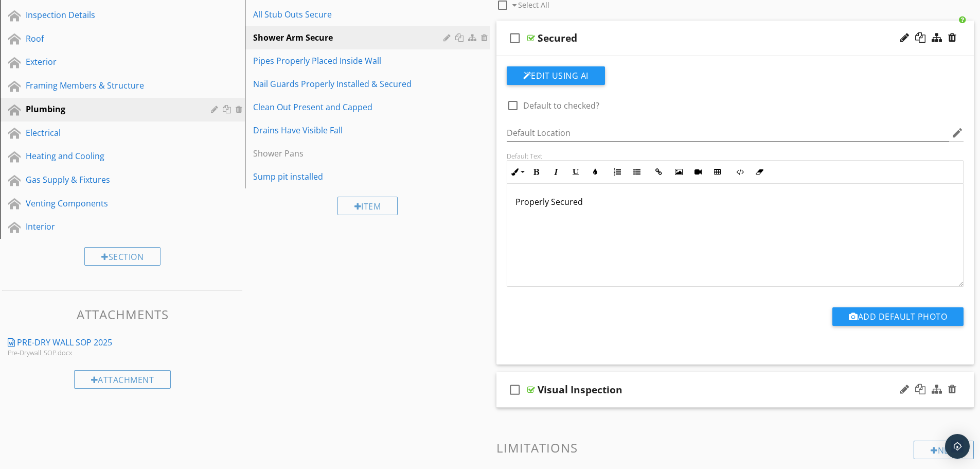
click at [641, 400] on div "check_box_outline_blank Visual Inspection" at bounding box center [735, 389] width 478 height 35
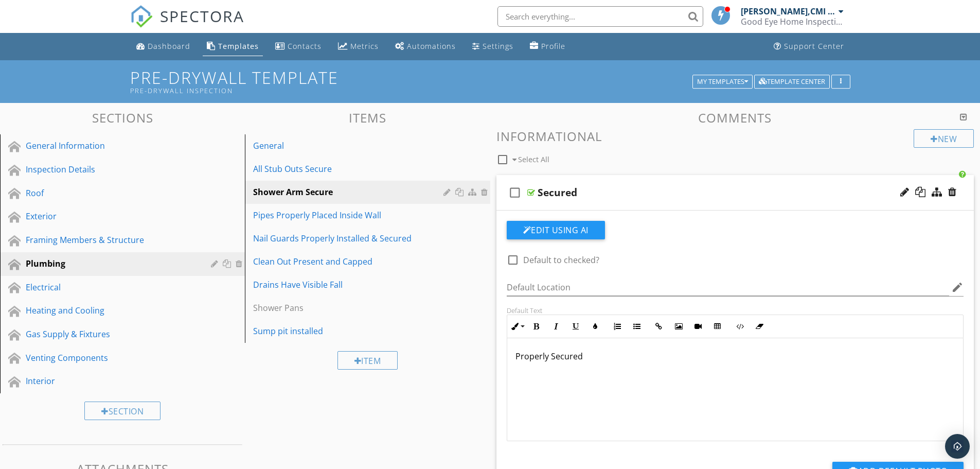
scroll to position [0, 0]
click at [124, 148] on div "General Information" at bounding box center [111, 145] width 170 height 12
